Goal: Transaction & Acquisition: Purchase product/service

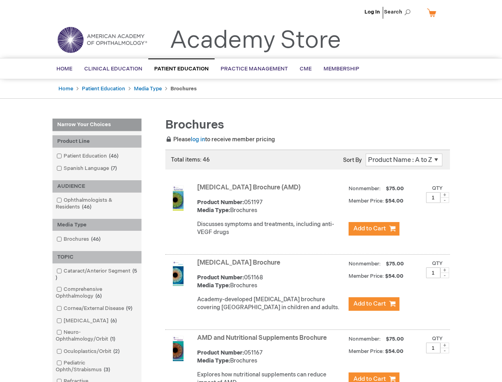
click at [400, 12] on span "Search" at bounding box center [399, 12] width 30 height 16
click at [97, 141] on div "Product Line" at bounding box center [96, 141] width 89 height 12
click at [97, 186] on div "AUDIENCE" at bounding box center [96, 186] width 89 height 12
click at [97, 225] on div "Media Type" at bounding box center [96, 225] width 89 height 12
click at [97, 257] on div "TOPIC" at bounding box center [96, 257] width 89 height 12
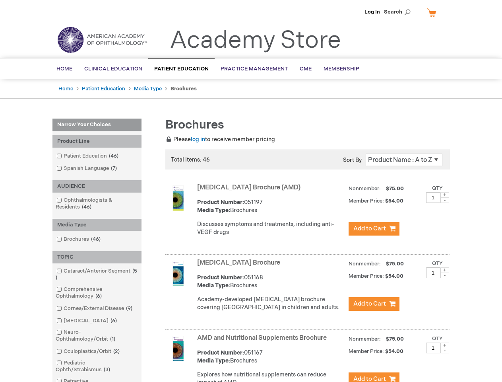
click at [445, 195] on span at bounding box center [445, 195] width 9 height 6
click at [445, 200] on span at bounding box center [445, 200] width 9 height 6
type input "1"
click at [445, 273] on span at bounding box center [445, 270] width 9 height 6
click at [445, 278] on span at bounding box center [445, 275] width 9 height 6
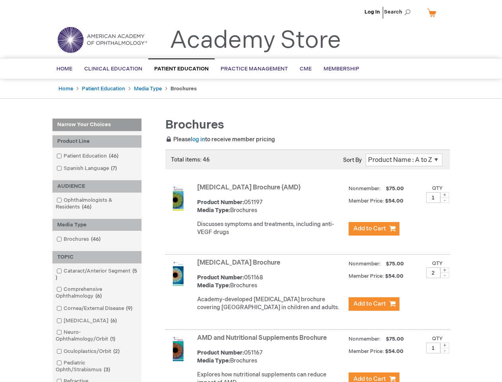
type input "1"
click at [445, 348] on span at bounding box center [445, 345] width 9 height 6
type input "2"
